Goal: Complete application form: Complete application form

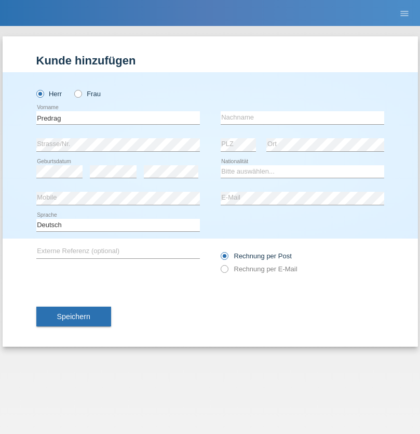
type input "Predrag"
click at [302, 117] on input "text" at bounding box center [303, 117] width 164 height 13
type input "Obradovic"
select select "CH"
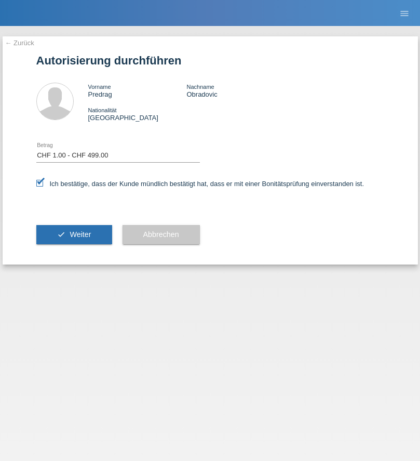
select select "1"
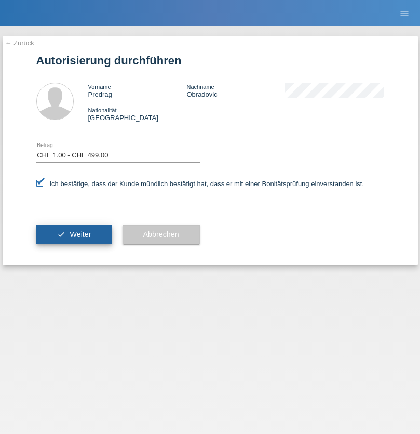
click at [74, 234] on span "Weiter" at bounding box center [80, 234] width 21 height 8
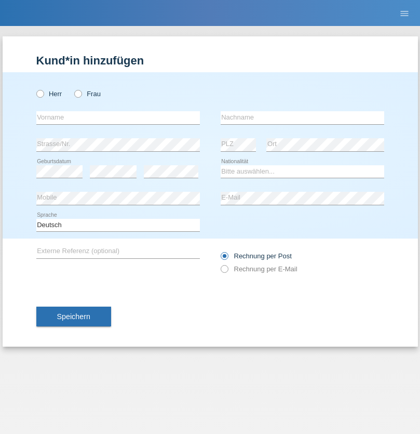
radio input "true"
click at [118, 117] on input "text" at bounding box center [118, 117] width 164 height 13
type input "[PERSON_NAME]"
click at [302, 117] on input "text" at bounding box center [303, 117] width 164 height 13
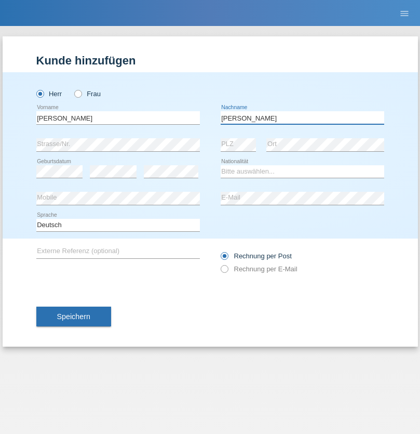
type input "[PERSON_NAME]"
select select "HR"
select select "C"
select select "30"
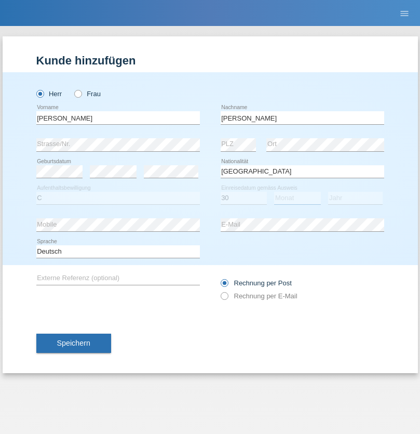
select select "11"
select select "2020"
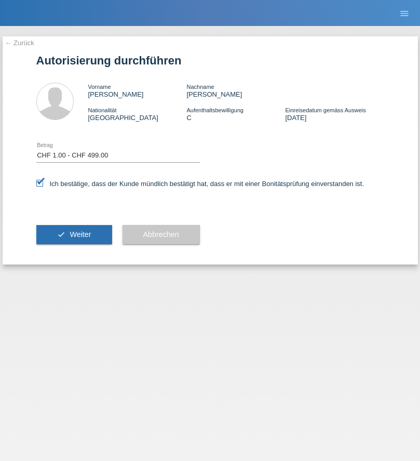
select select "1"
click at [74, 234] on span "Weiter" at bounding box center [80, 234] width 21 height 8
